Goal: Information Seeking & Learning: Learn about a topic

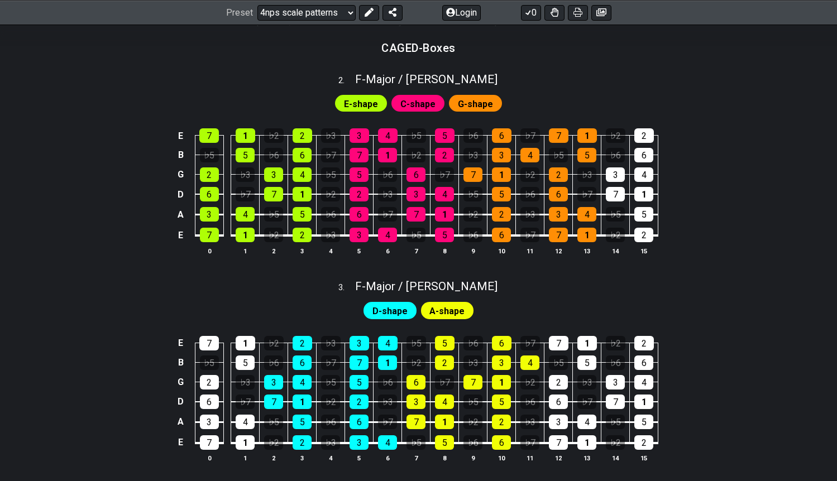
scroll to position [670, 0]
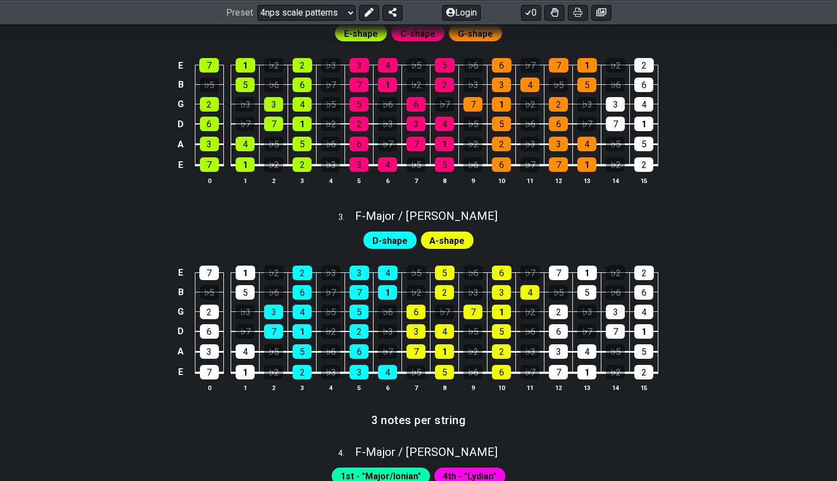
click at [684, 224] on div "3 . F - Major / Ionian" at bounding box center [418, 213] width 837 height 21
select select "F"
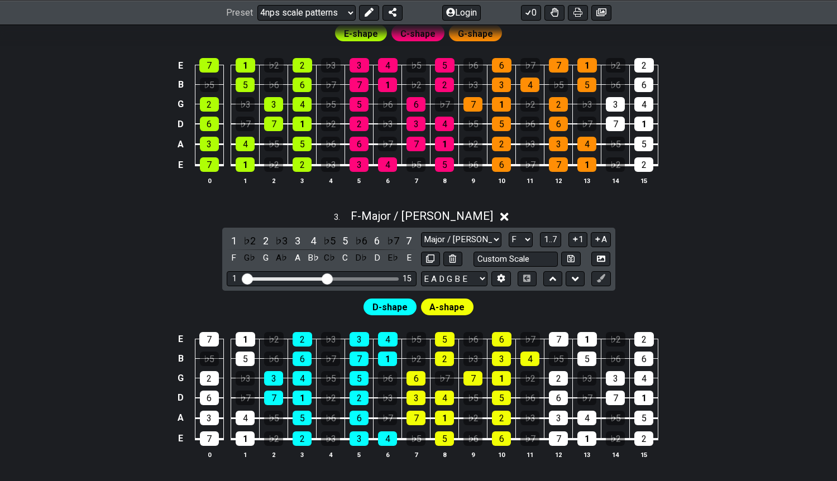
drag, startPoint x: 680, startPoint y: 236, endPoint x: 233, endPoint y: 149, distance: 455.6
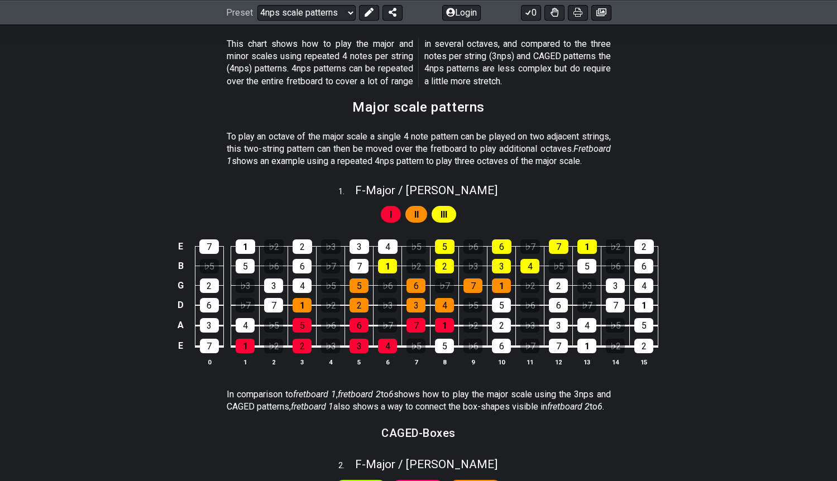
scroll to position [223, 0]
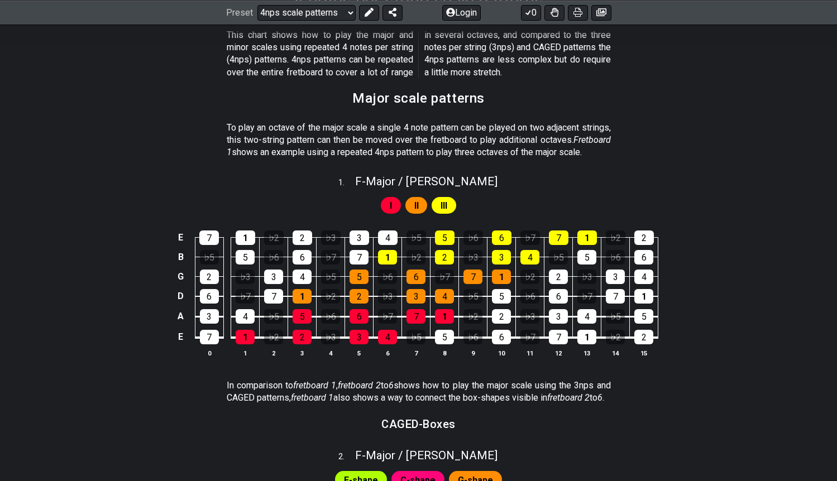
click at [761, 371] on div "E 7 1 ♭2 2 ♭3 3 4 ♭5 5 ♭6 6 ♭7 7 1 ♭2 2 B ♭5 5 ♭6 6 ♭7 7 1 ♭2 2 ♭3 3 4 ♭5 5 ♭6 …" at bounding box center [418, 294] width 837 height 157
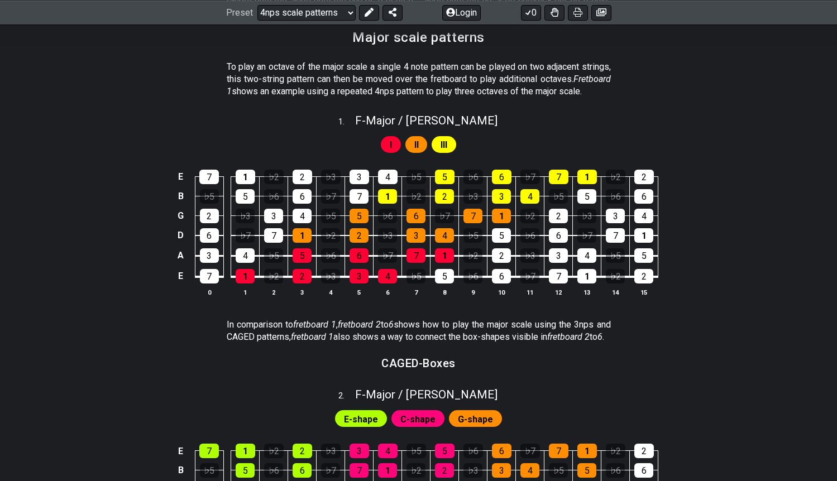
scroll to position [279, 0]
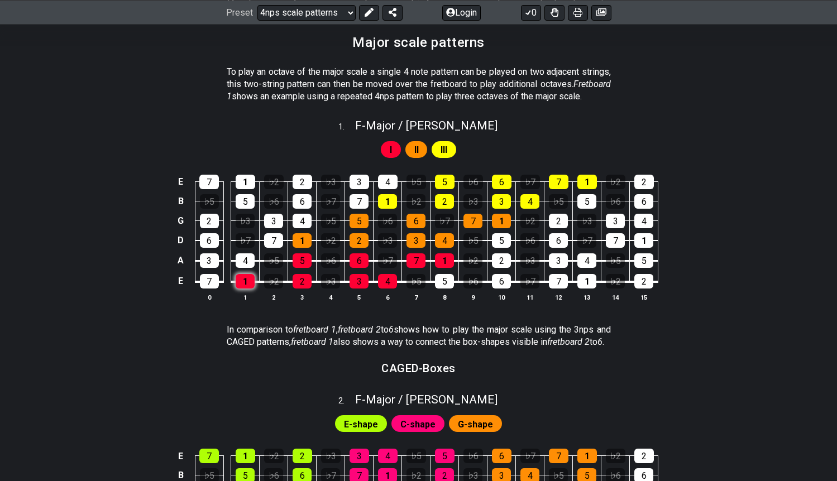
click at [243, 289] on div "1" at bounding box center [245, 281] width 19 height 15
click at [249, 289] on div "1" at bounding box center [245, 281] width 19 height 15
click at [278, 289] on div "♭2" at bounding box center [273, 281] width 19 height 15
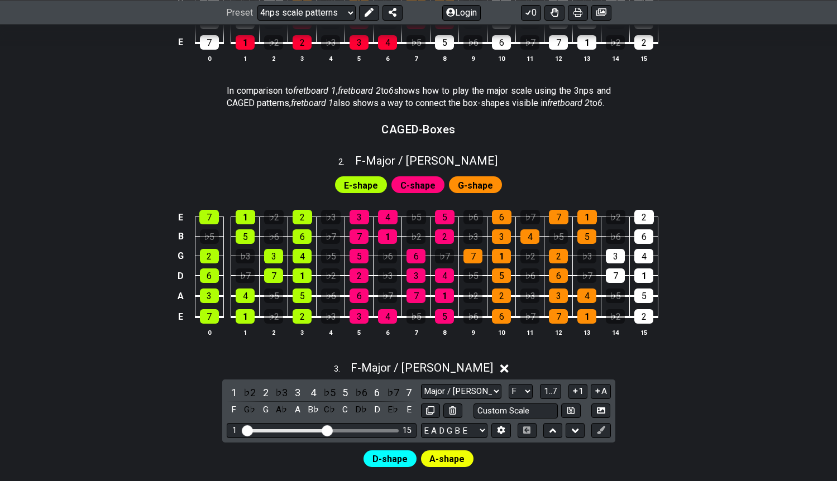
scroll to position [503, 0]
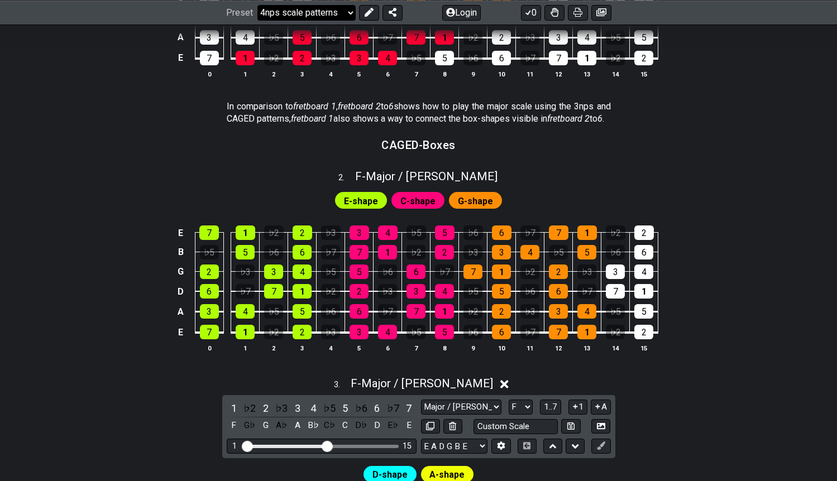
click at [345, 11] on select "Welcome to #fretflip! Initial Preset Custom Preset Minor Pentatonic Major Penta…" at bounding box center [306, 12] width 98 height 16
click at [257, 4] on select "Welcome to #fretflip! Initial Preset Custom Preset Minor Pentatonic Major Penta…" at bounding box center [306, 12] width 98 height 16
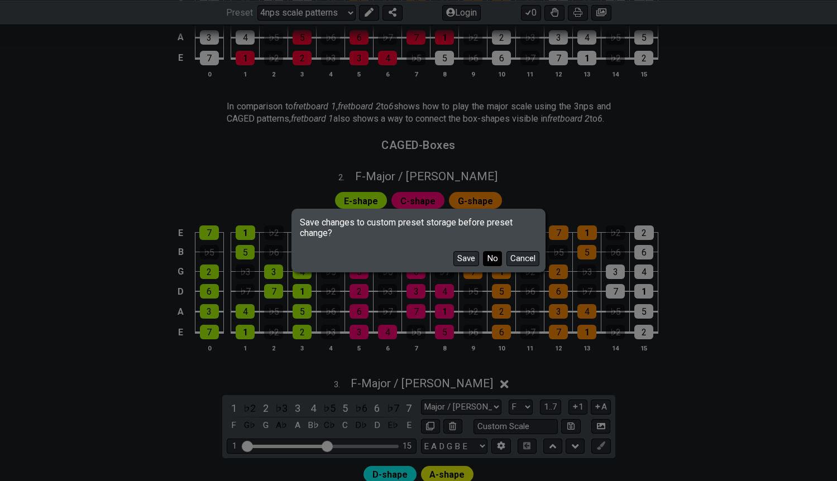
click at [496, 261] on button "No" at bounding box center [492, 258] width 19 height 15
select select "/guitar-scales-generator"
select select "A"
select select "Minor Blues"
select select "A"
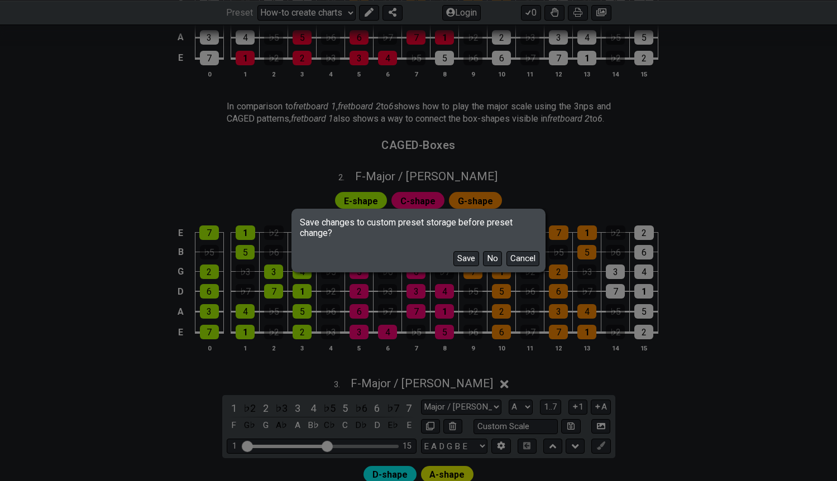
select select "A"
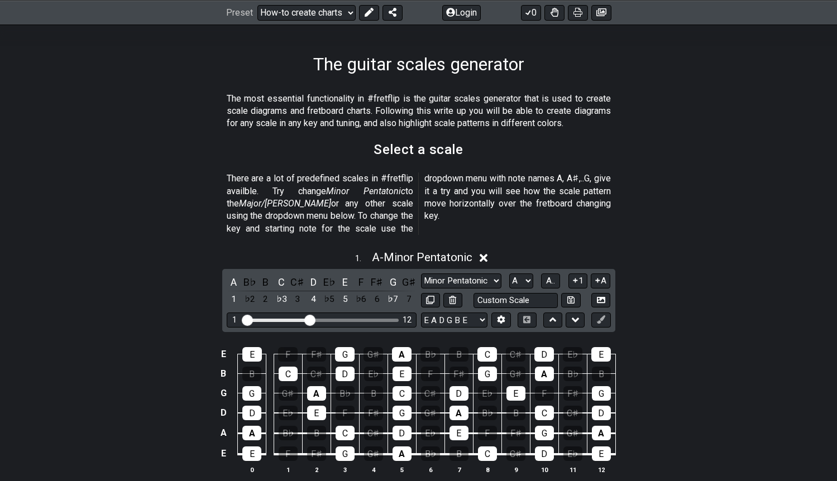
scroll to position [279, 0]
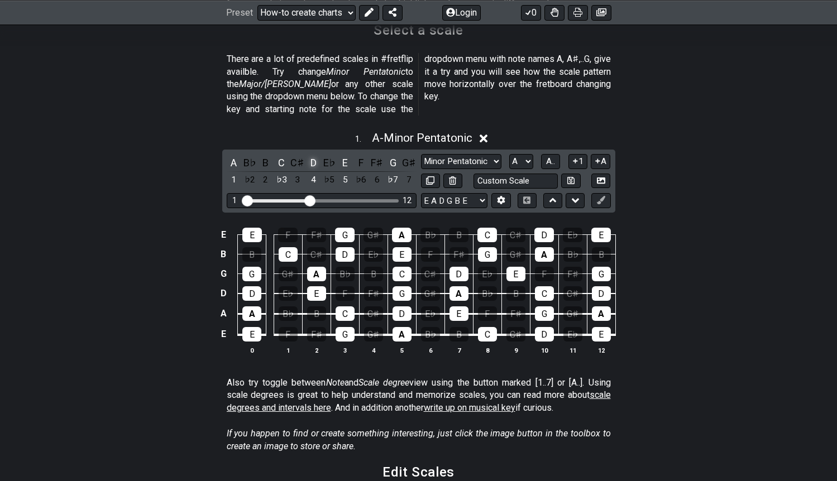
click at [316, 155] on div "D" at bounding box center [313, 162] width 15 height 15
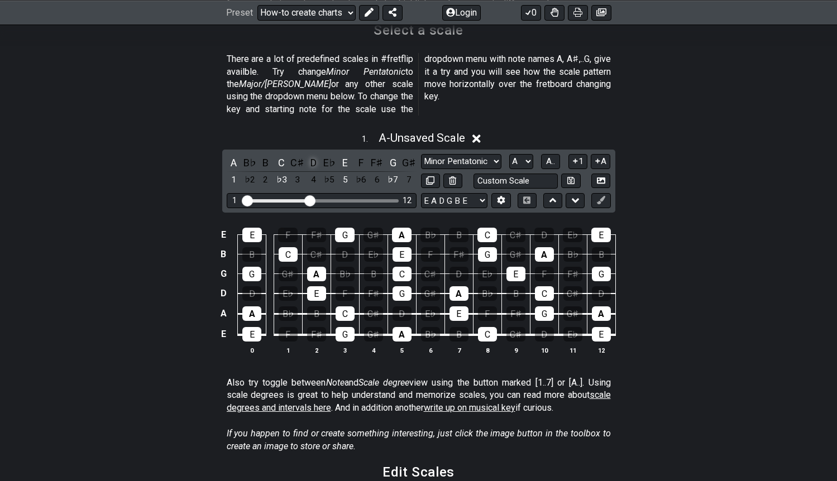
click at [311, 155] on div "D" at bounding box center [313, 162] width 15 height 15
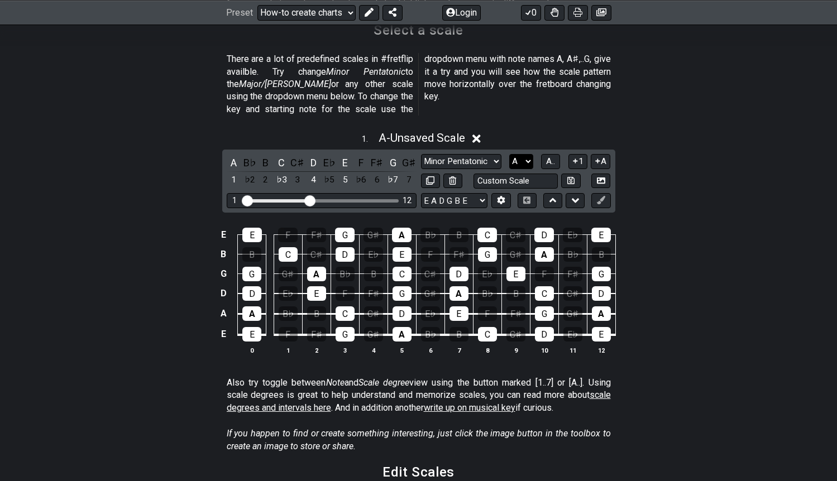
click at [527, 154] on select "A♭ A A♯ B♭ B C C♯ D♭ D D♯ E♭ E F F♯ G♭ G G♯" at bounding box center [521, 161] width 24 height 15
select select "D"
click at [509, 154] on select "A♭ A A♯ B♭ B C C♯ D♭ D D♯ E♭ E F F♯ G♭ G G♯" at bounding box center [521, 161] width 24 height 15
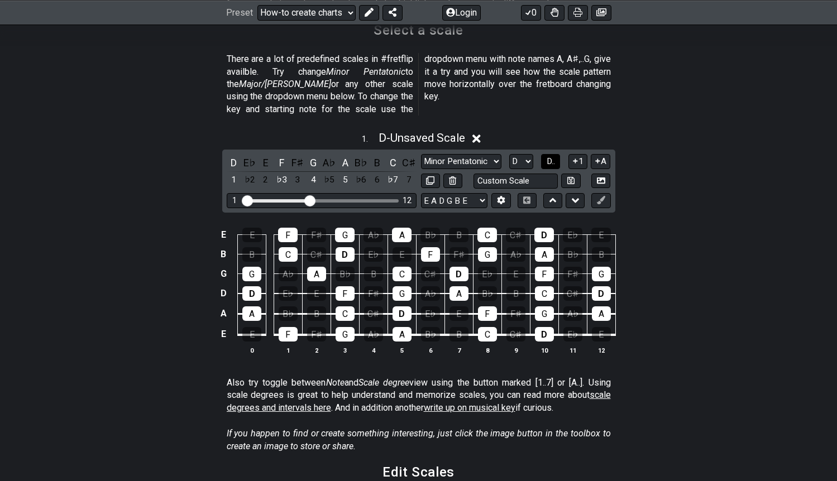
click at [556, 154] on button "D.." at bounding box center [550, 161] width 19 height 15
click at [556, 156] on span "1..7" at bounding box center [550, 161] width 13 height 10
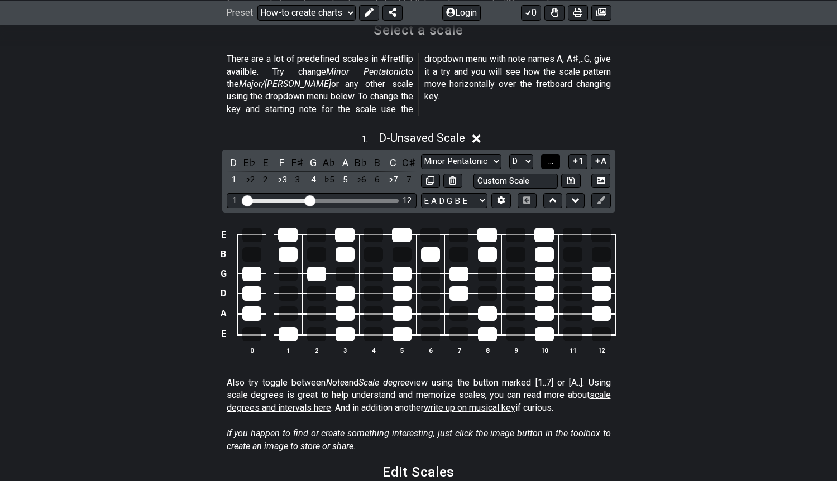
click at [556, 154] on button "..." at bounding box center [550, 161] width 19 height 15
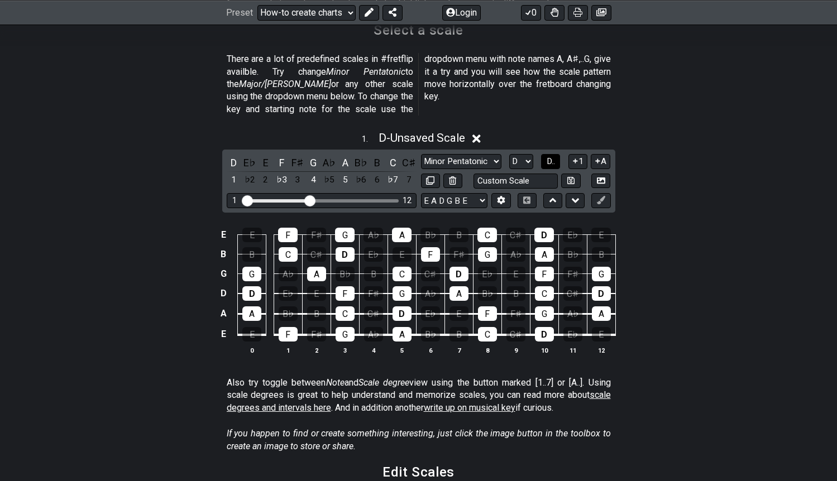
click at [556, 154] on button "D.." at bounding box center [550, 161] width 19 height 15
click at [556, 156] on span "1..7" at bounding box center [550, 161] width 13 height 10
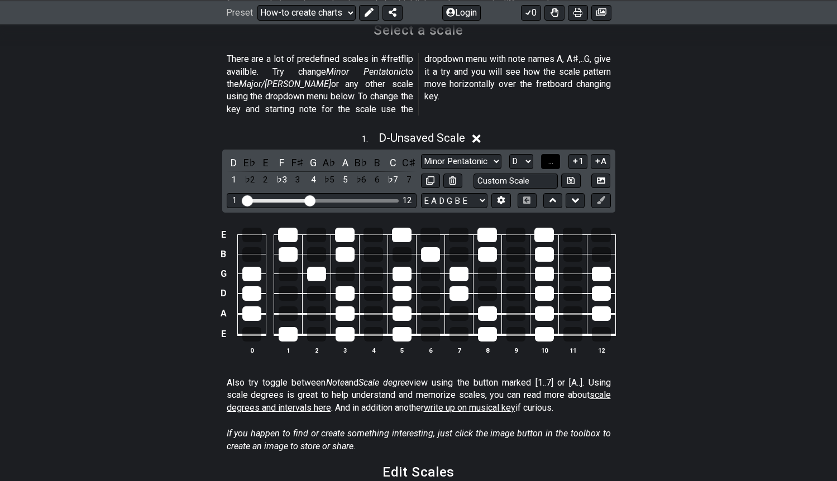
click at [556, 154] on button "..." at bounding box center [550, 161] width 19 height 15
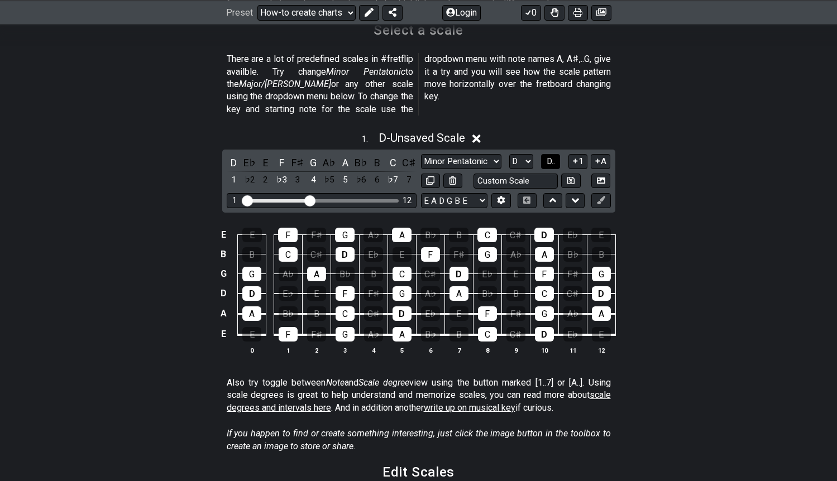
click at [556, 154] on button "D.." at bounding box center [550, 161] width 19 height 15
click at [556, 156] on span "1..7" at bounding box center [550, 161] width 13 height 10
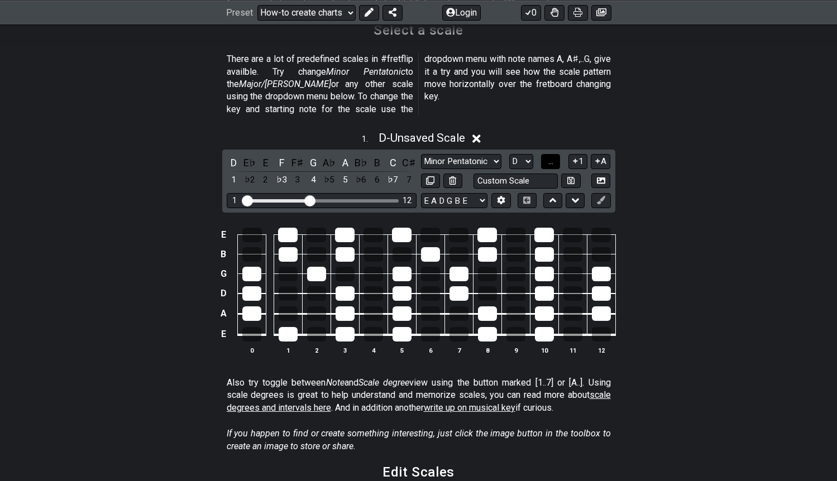
click at [556, 154] on button "..." at bounding box center [550, 161] width 19 height 15
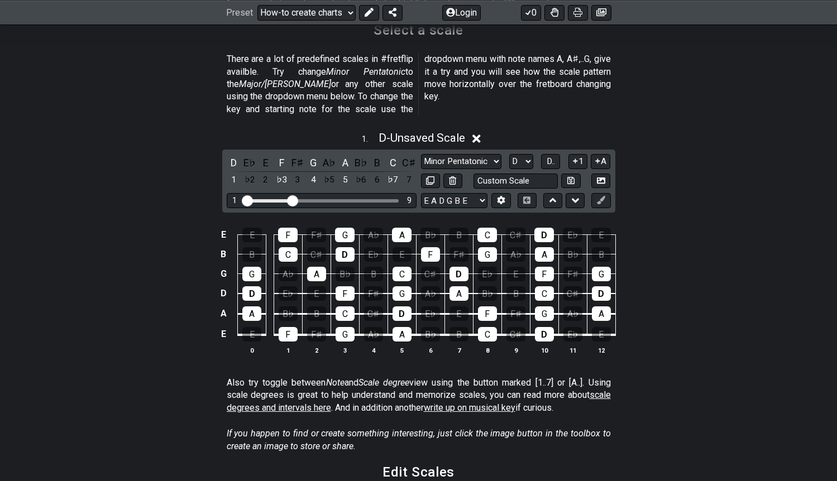
drag, startPoint x: 309, startPoint y: 190, endPoint x: 294, endPoint y: 199, distance: 17.2
click at [294, 200] on input "Visible fret range" at bounding box center [321, 200] width 159 height 0
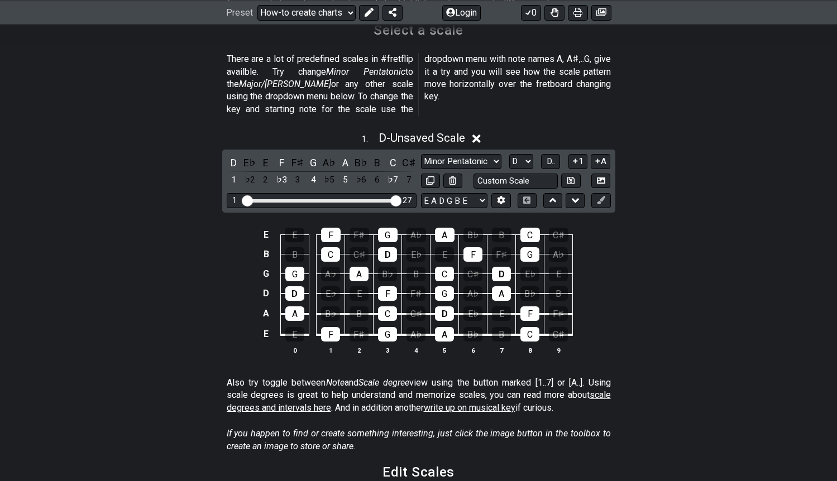
drag, startPoint x: 290, startPoint y: 192, endPoint x: 408, endPoint y: 192, distance: 117.3
click at [401, 200] on input "Visible fret range" at bounding box center [321, 200] width 159 height 0
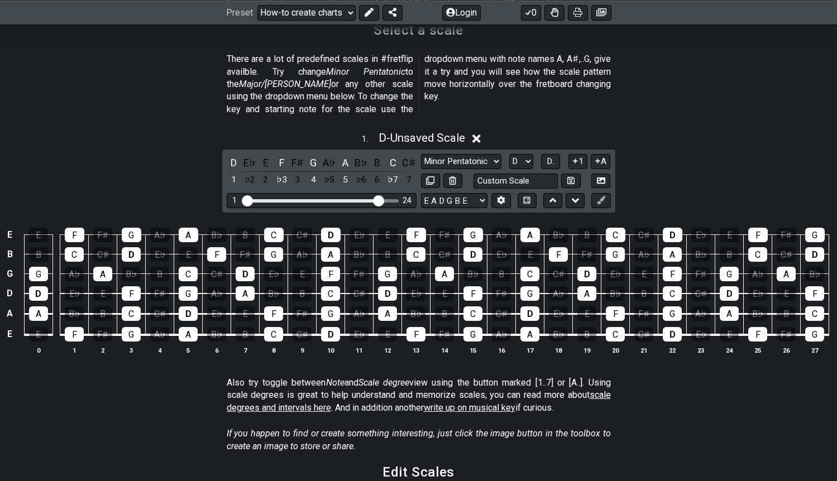
drag, startPoint x: 398, startPoint y: 188, endPoint x: 379, endPoint y: 195, distance: 19.8
click at [379, 200] on input "Visible fret range" at bounding box center [321, 200] width 159 height 0
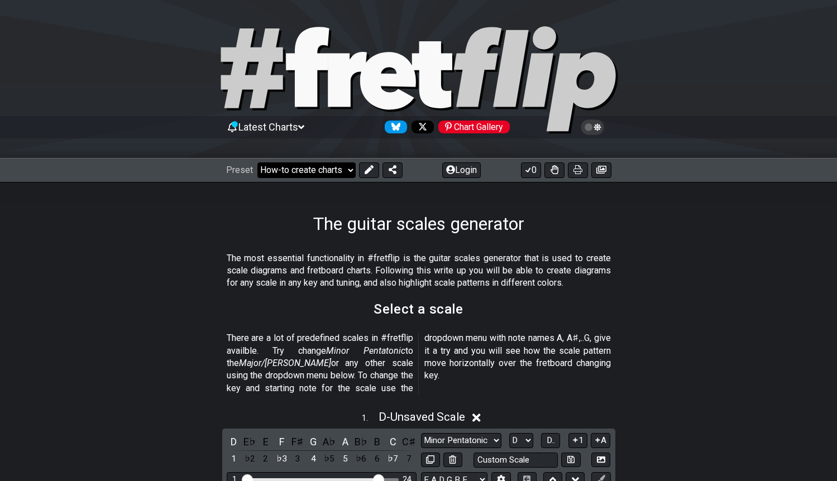
click at [348, 168] on select "Welcome to #fretflip! Initial Preset Custom Preset Minor Pentatonic Major Penta…" at bounding box center [306, 171] width 98 height 16
click at [257, 163] on select "Welcome to #fretflip! Initial Preset Custom Preset Minor Pentatonic Major Penta…" at bounding box center [306, 171] width 98 height 16
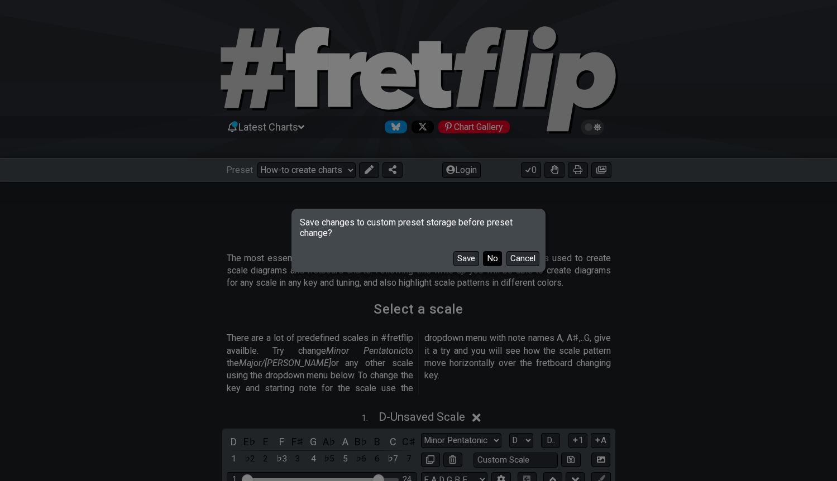
click at [496, 263] on button "No" at bounding box center [492, 258] width 19 height 15
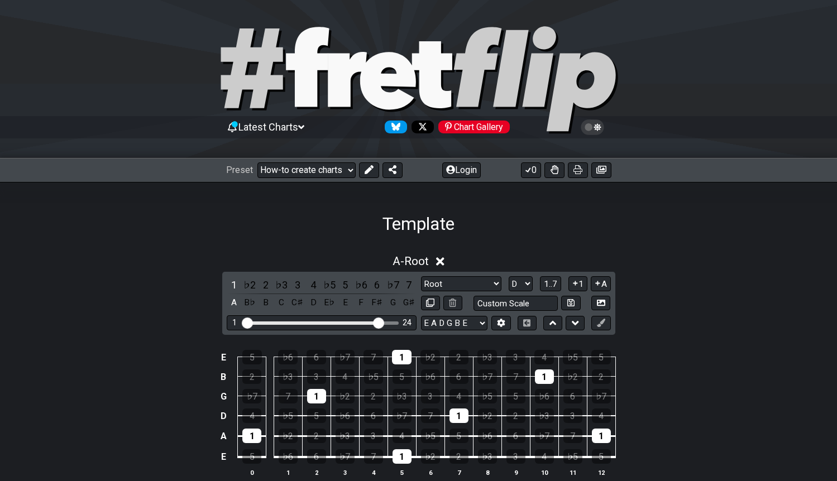
select select "/template"
select select "Root"
select select "A"
click at [351, 169] on select "Welcome to #fretflip! Initial Preset Custom Preset Minor Pentatonic Major Penta…" at bounding box center [306, 171] width 98 height 16
click at [257, 163] on select "Welcome to #fretflip! Initial Preset Custom Preset Minor Pentatonic Major Penta…" at bounding box center [306, 171] width 98 height 16
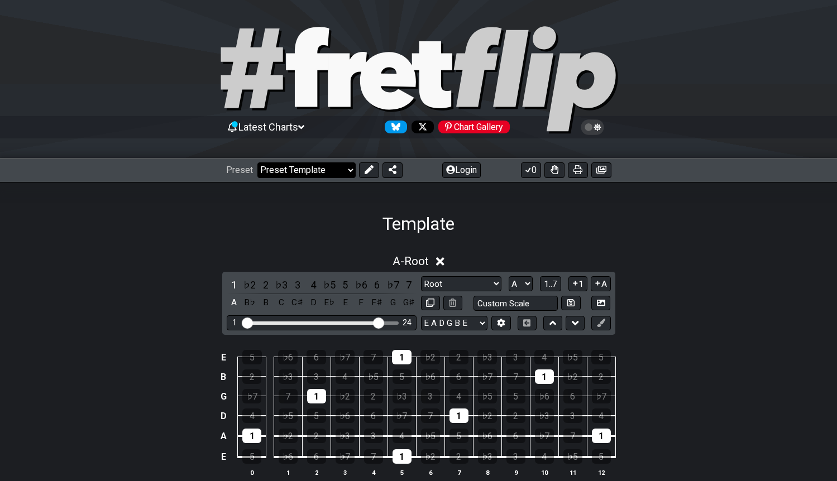
select select "/welcome"
select select "C"
select select "Minor Pentatonic"
